Goal: Transaction & Acquisition: Purchase product/service

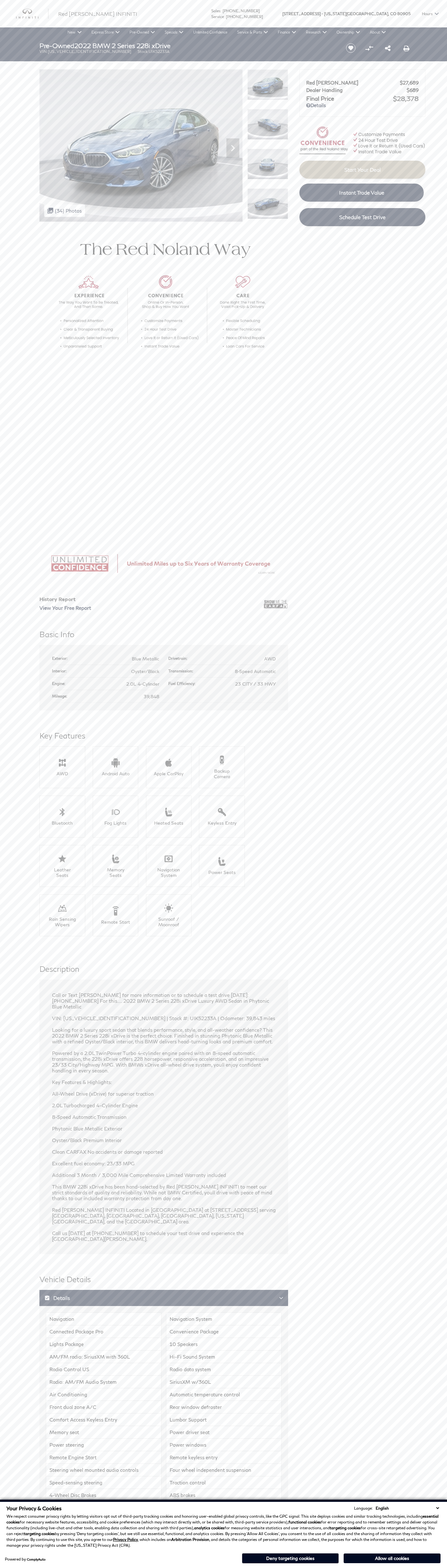
click at [392, 1558] on button "Allow all cookies" at bounding box center [391, 1558] width 97 height 10
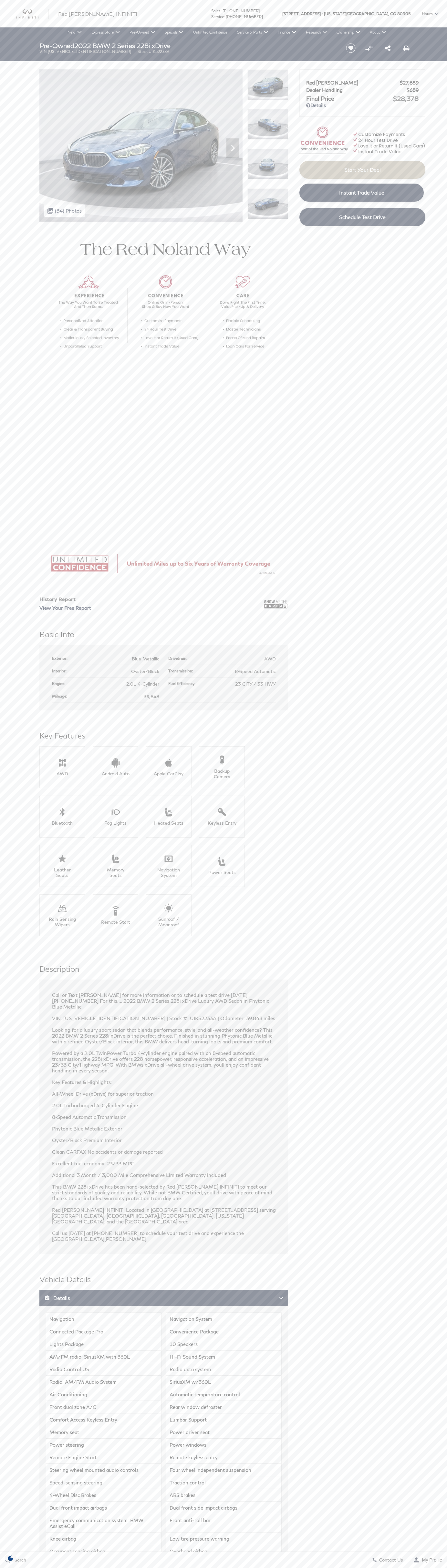
click at [268, 84] on img at bounding box center [268, 84] width 41 height 30
click at [364, 2] on span "[US_STATE][GEOGRAPHIC_DATA]," at bounding box center [357, 13] width 65 height 27
click at [436, 1145] on section "History Report View Your Free Report Basic Info AWD" at bounding box center [223, 1217] width 447 height 1991
click at [208, 1568] on html "Ringing Phone Icon Sales : Call sales Phone Number 719-215-8318 Service : 719-2…" at bounding box center [223, 1208] width 447 height 2416
click at [13, 58] on header "Pre-Owned 2022 BMW 2 Series 228i xDrive VIN: WBA73AK03N7K52233 Stock: UIK52233A…" at bounding box center [223, 49] width 447 height 24
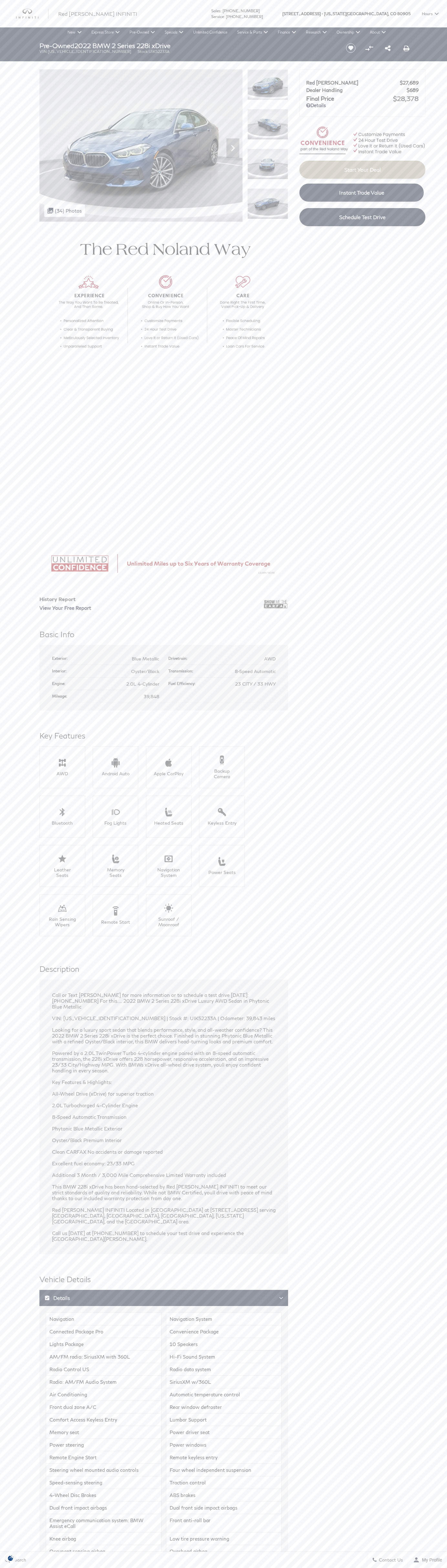
click at [268, 84] on img at bounding box center [268, 84] width 41 height 30
click at [362, 173] on span "Start Your Deal" at bounding box center [362, 170] width 36 height 6
click at [446, 16] on html "Ringing Phone Icon Sales : Call sales Phone Number 719-215-8318 Service : 719-2…" at bounding box center [223, 1208] width 447 height 2416
click at [427, 424] on section "History Report View Your Free Report Basic Info AWD" at bounding box center [223, 1217] width 447 height 1991
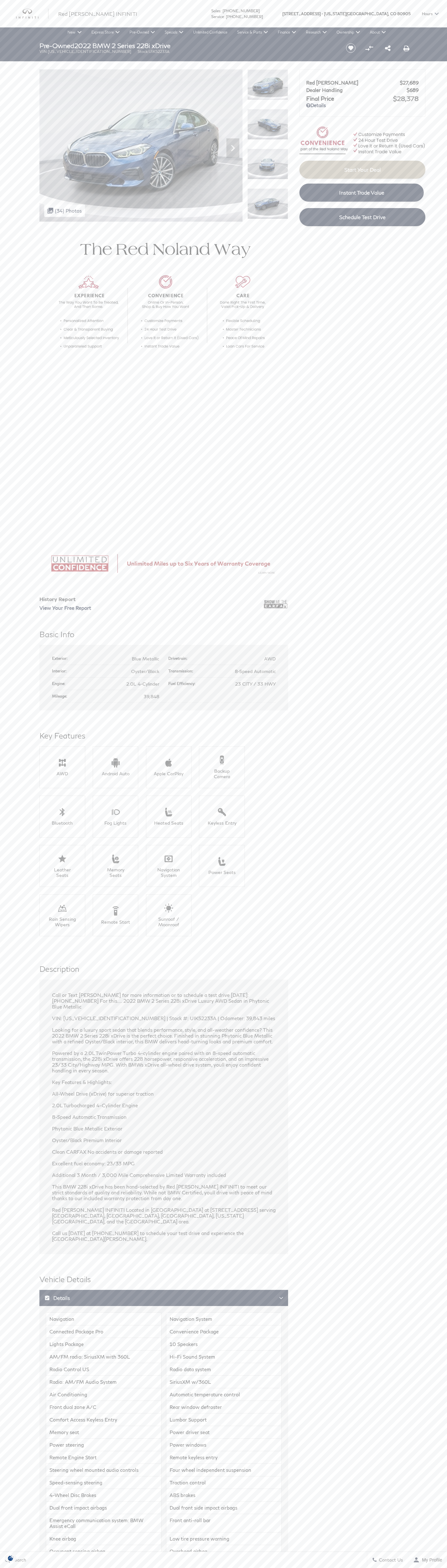
click at [345, 1568] on html "Ringing Phone Icon Sales : Call sales Phone Number 719-215-8318 Service : 719-2…" at bounding box center [223, 1208] width 447 height 2416
click at [29, 1189] on section "History Report View Your Free Report Basic Info AWD" at bounding box center [223, 1217] width 447 height 1991
click at [268, 84] on img at bounding box center [268, 84] width 41 height 30
click at [362, 193] on span "Instant Trade Value" at bounding box center [361, 193] width 45 height 6
